Goal: Check status: Check status

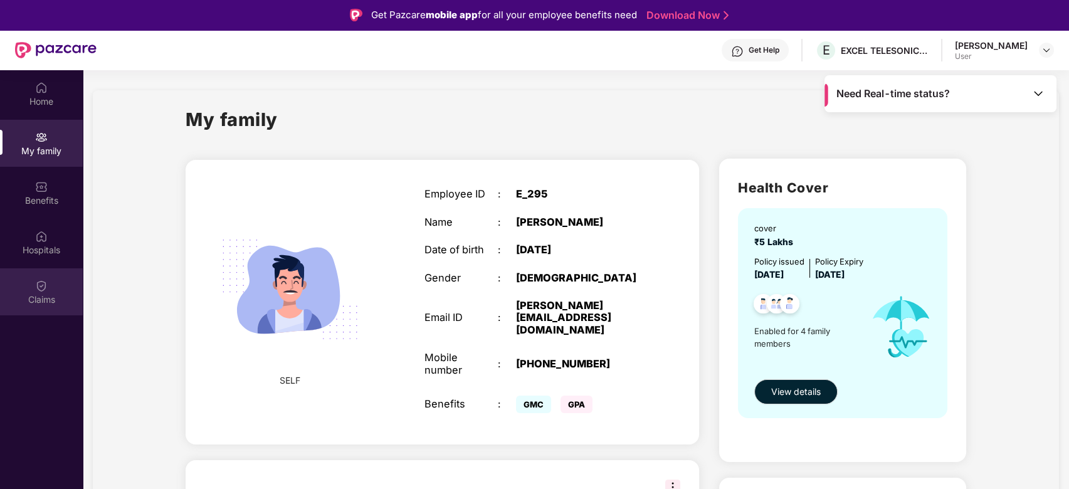
click at [40, 283] on img at bounding box center [41, 286] width 13 height 13
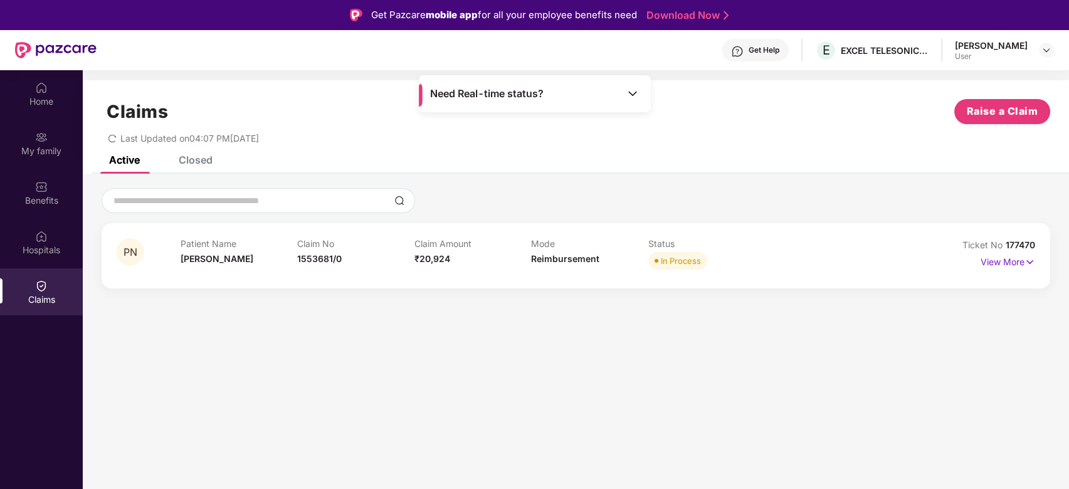
click at [632, 94] on img at bounding box center [632, 93] width 13 height 13
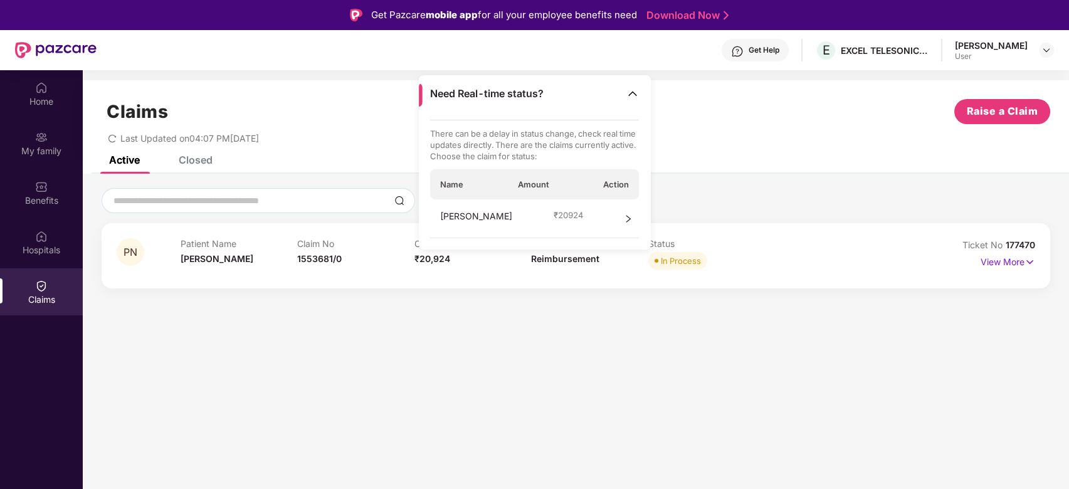
click at [625, 214] on icon "right" at bounding box center [628, 218] width 9 height 9
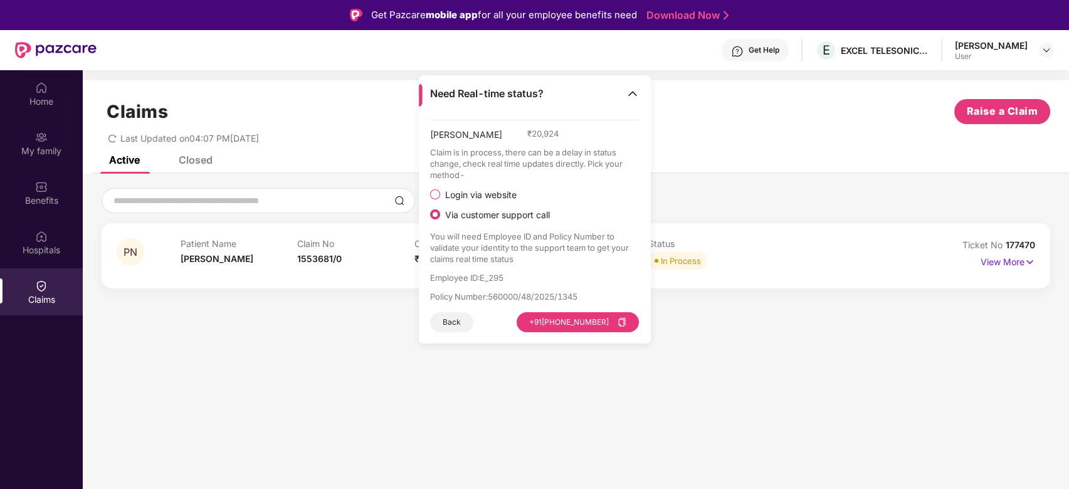
click at [818, 120] on div "Claims Raise a Claim" at bounding box center [576, 111] width 949 height 25
click at [360, 416] on section "Claims Raise a Claim Last Updated on 04:07 PM[DATE] Active Closed PN Patient Na…" at bounding box center [576, 314] width 986 height 489
click at [703, 387] on section "Claims Raise a Claim Last Updated on 04:07 PM[DATE] Active Closed PN Patient Na…" at bounding box center [576, 314] width 986 height 489
click at [632, 91] on img at bounding box center [632, 93] width 13 height 13
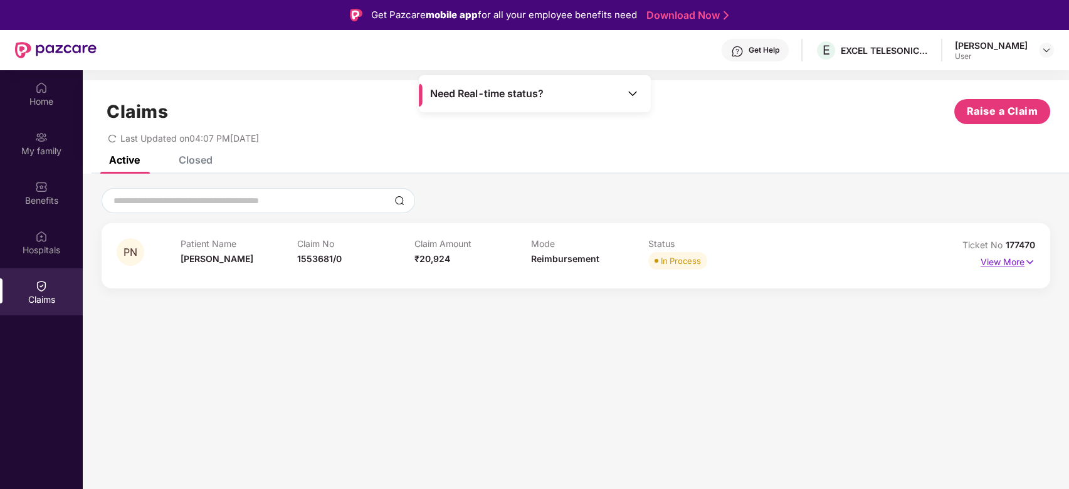
click at [1033, 267] on img at bounding box center [1030, 262] width 11 height 14
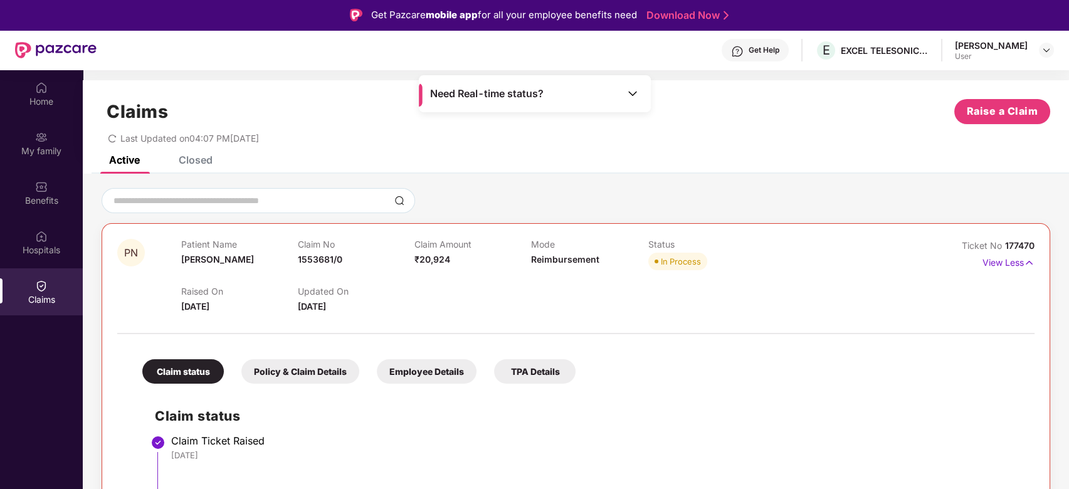
scroll to position [70, 0]
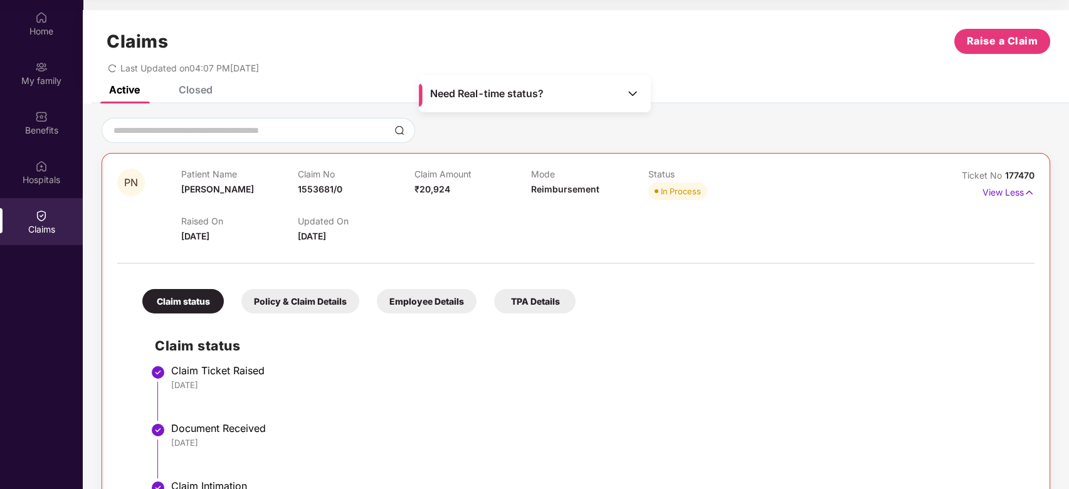
click at [901, 417] on li "Claim Ticket Raised [DATE]" at bounding box center [588, 398] width 867 height 58
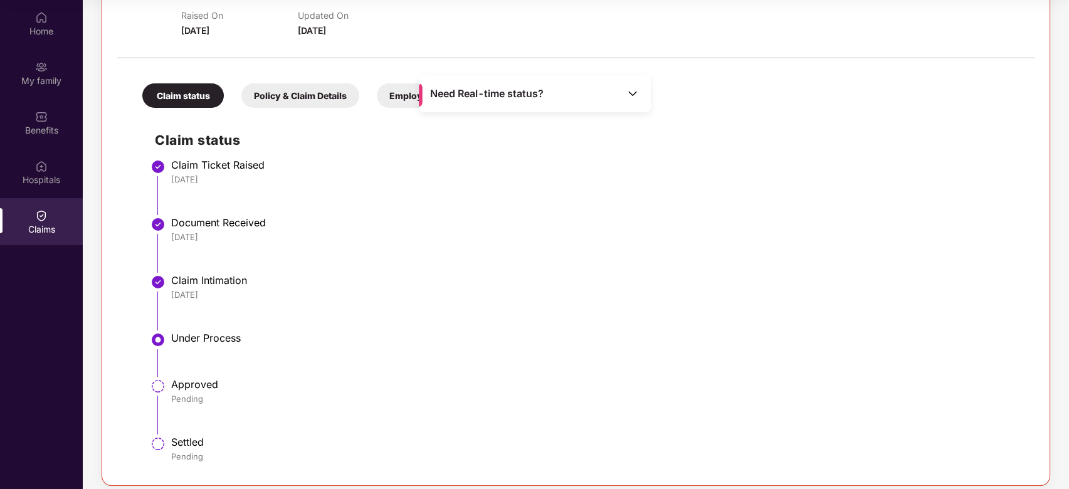
scroll to position [214, 0]
